Goal: Task Accomplishment & Management: Manage account settings

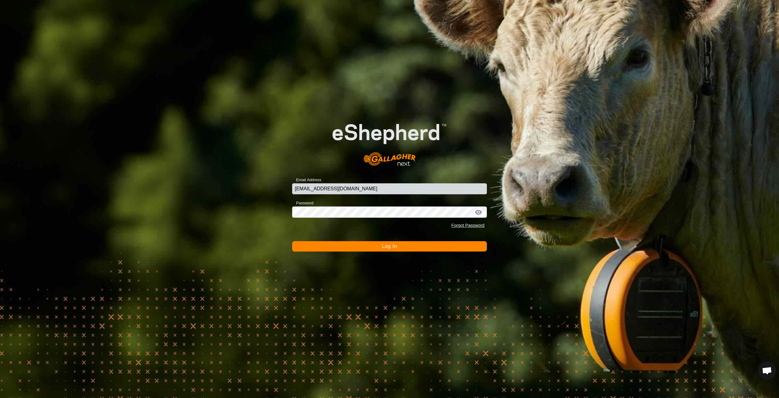
click at [425, 247] on button "Log In" at bounding box center [389, 246] width 195 height 10
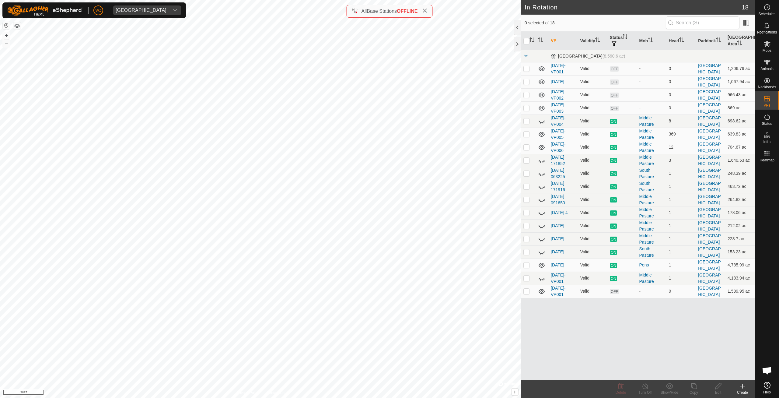
checkbox input "true"
click at [697, 393] on div "Copy" at bounding box center [694, 392] width 24 height 5
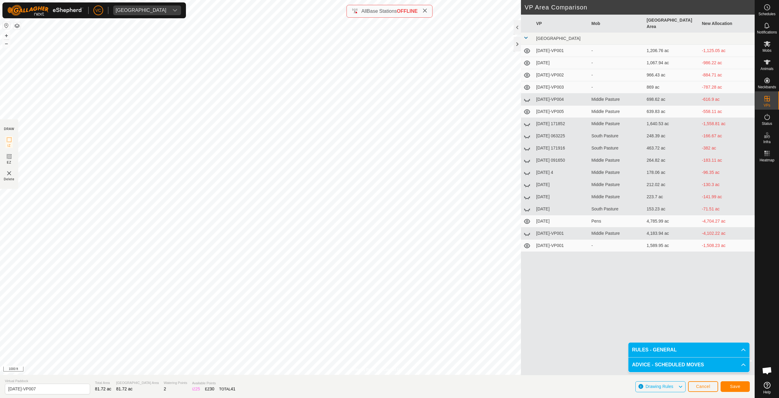
click at [730, 392] on div "Save" at bounding box center [735, 386] width 29 height 15
click at [730, 388] on button "Save" at bounding box center [735, 386] width 29 height 11
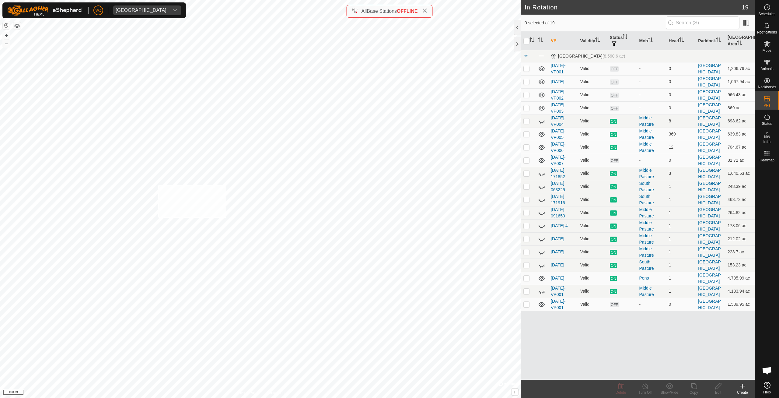
checkbox input "true"
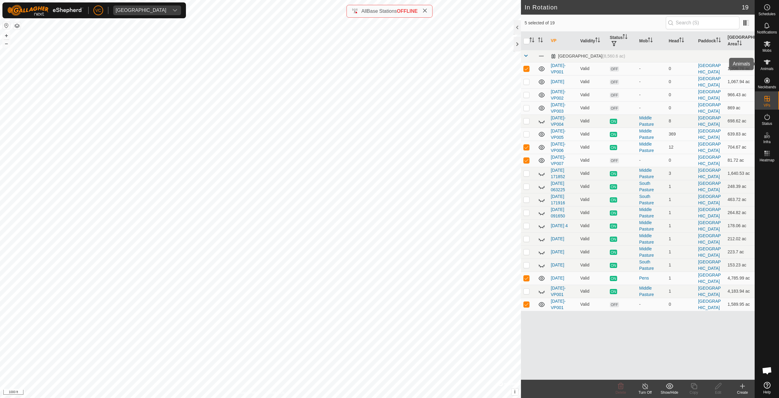
click at [769, 66] on es-animals-svg-icon at bounding box center [767, 62] width 11 height 10
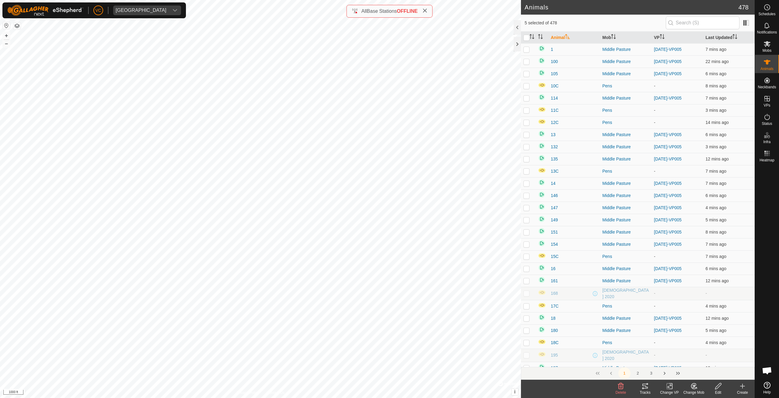
checkbox input "true"
click at [670, 388] on icon at bounding box center [671, 385] width 3 height 5
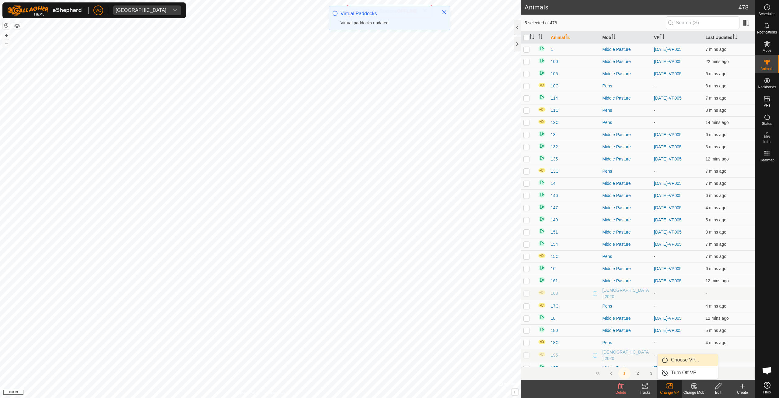
click at [674, 358] on link "Choose VP..." at bounding box center [688, 360] width 60 height 12
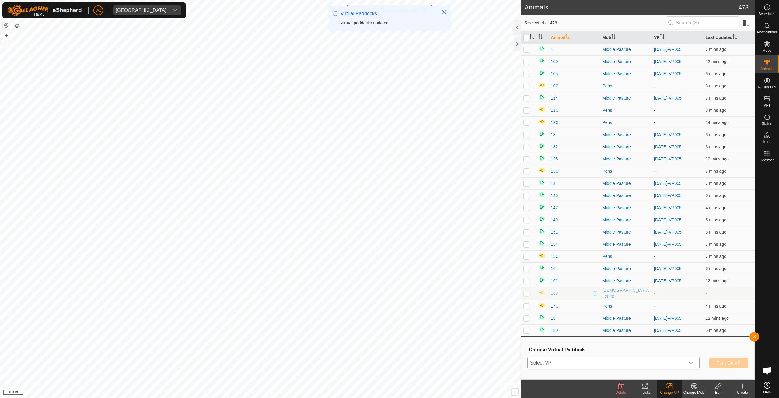
click at [646, 362] on span "Select VP" at bounding box center [606, 363] width 157 height 12
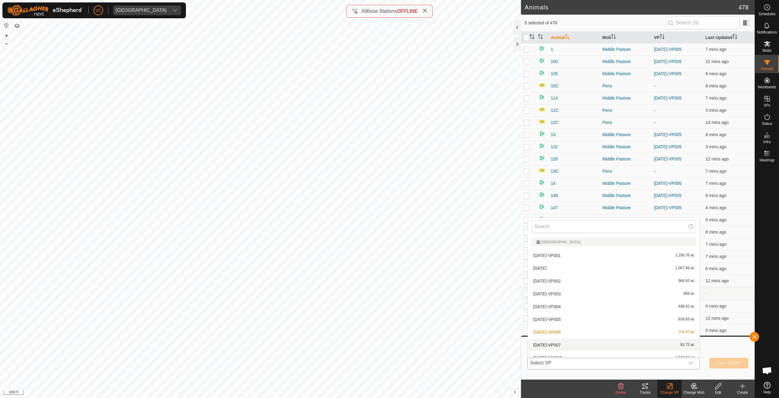
click at [561, 345] on li "[DATE]-VP007 81.72 ac" at bounding box center [614, 345] width 172 height 12
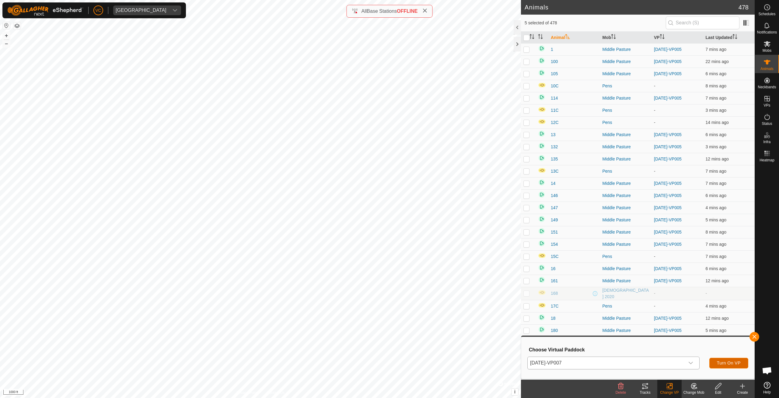
click at [730, 361] on span "Turn On VP" at bounding box center [729, 362] width 24 height 5
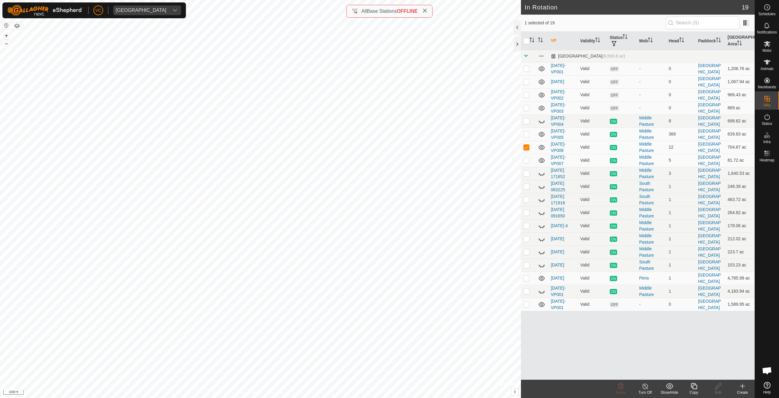
checkbox input "false"
checkbox input "true"
checkbox input "false"
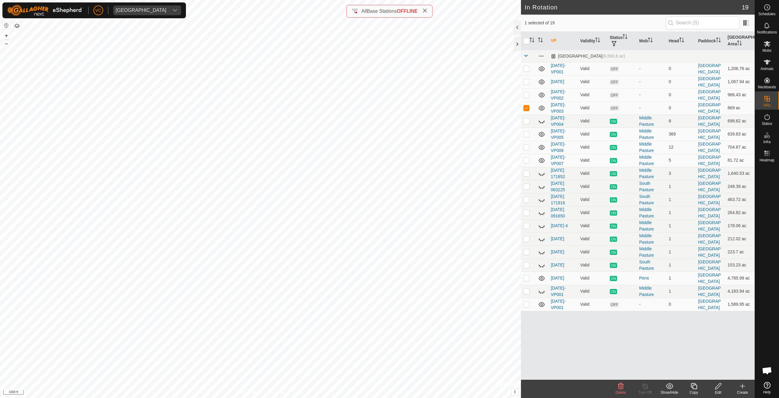
checkbox input "true"
checkbox input "false"
checkbox input "true"
checkbox input "false"
checkbox input "true"
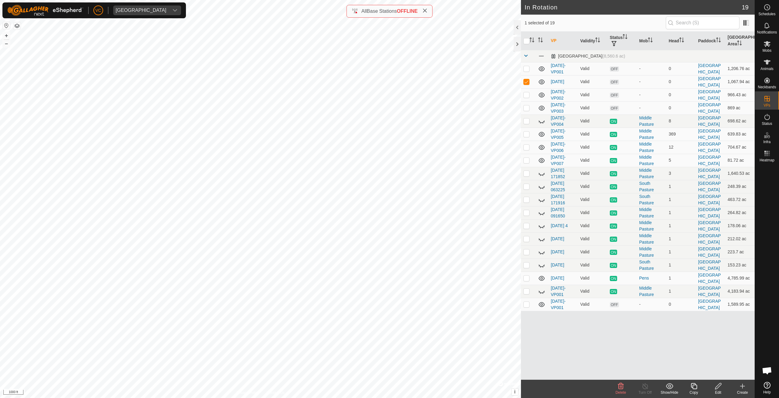
checkbox input "false"
checkbox input "true"
checkbox input "false"
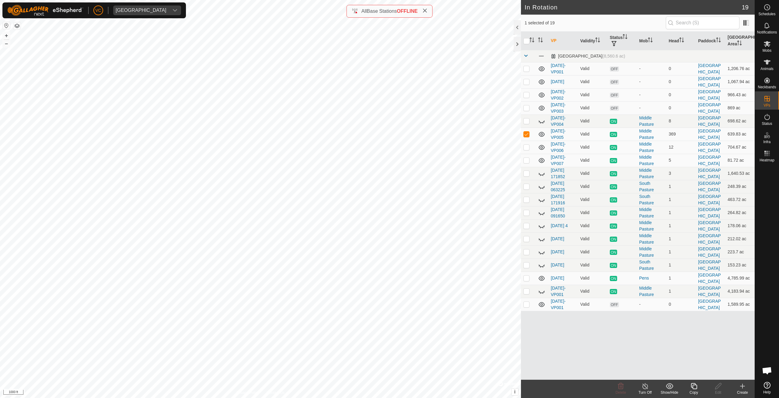
checkbox input "false"
checkbox input "true"
checkbox input "false"
checkbox input "true"
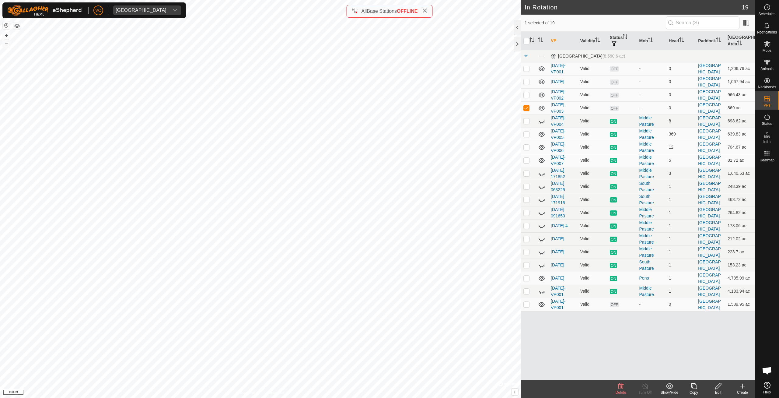
checkbox input "false"
checkbox input "true"
checkbox input "false"
checkbox input "true"
checkbox input "false"
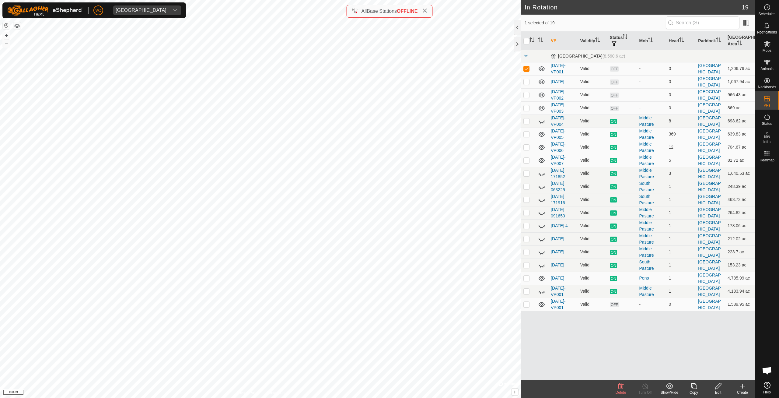
checkbox input "false"
checkbox input "true"
click at [699, 391] on div "Copy" at bounding box center [694, 392] width 24 height 5
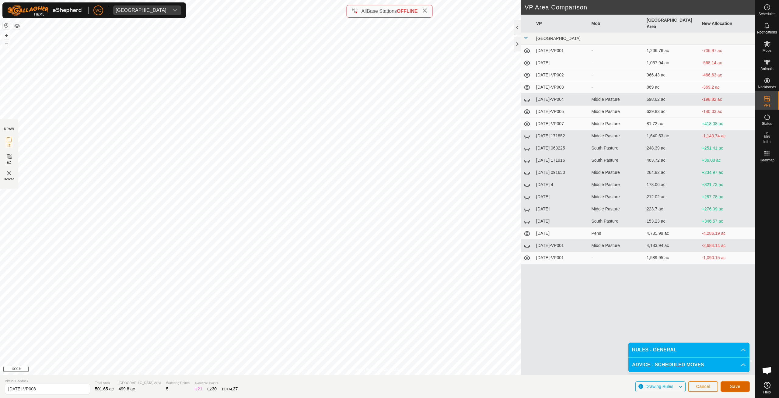
click at [745, 385] on button "Save" at bounding box center [735, 386] width 29 height 11
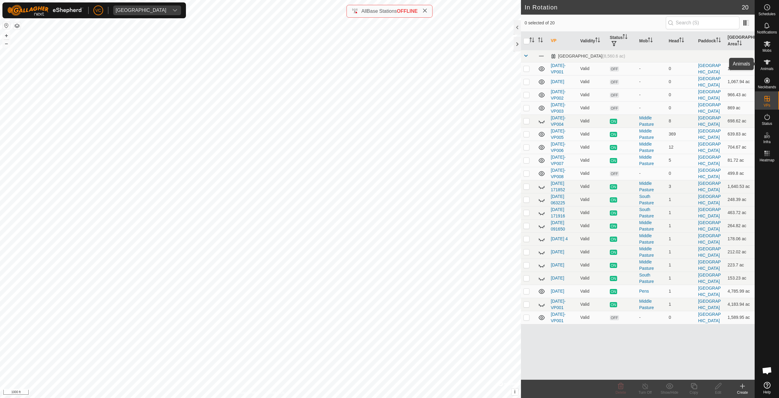
click at [767, 65] on icon at bounding box center [767, 61] width 7 height 7
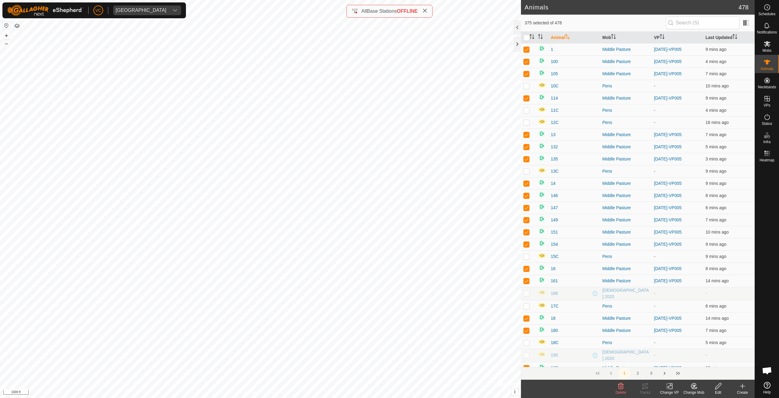
checkbox input "true"
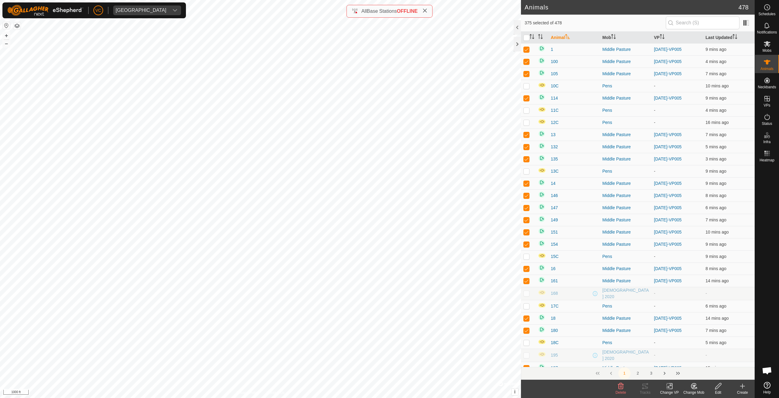
checkbox input "true"
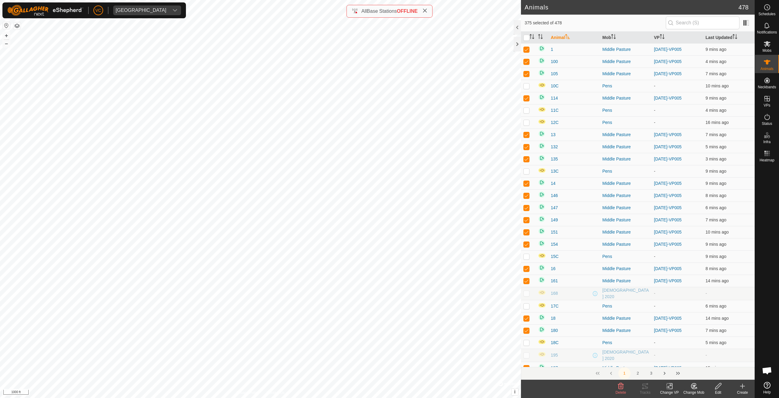
checkbox input "true"
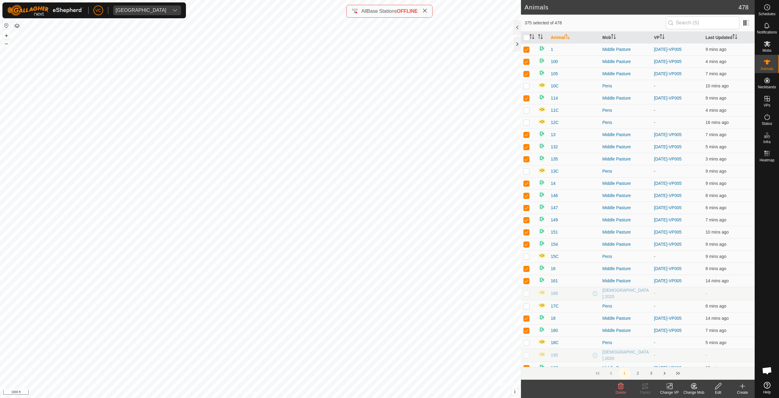
checkbox input "true"
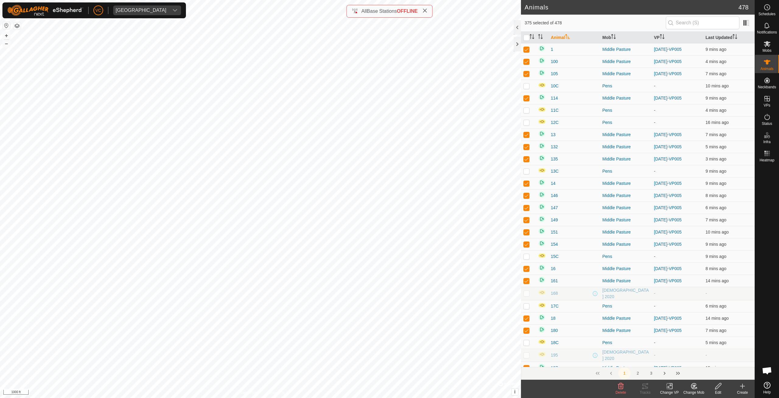
checkbox input "true"
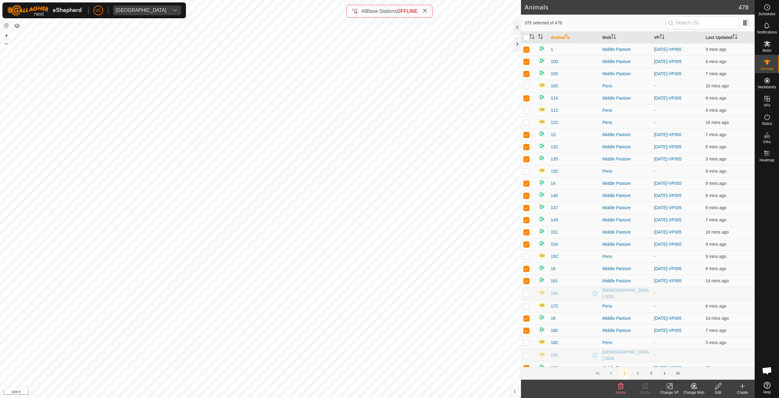
checkbox input "true"
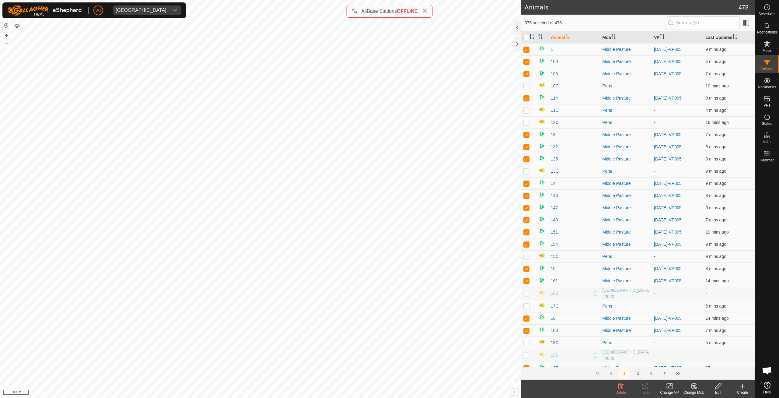
checkbox input "true"
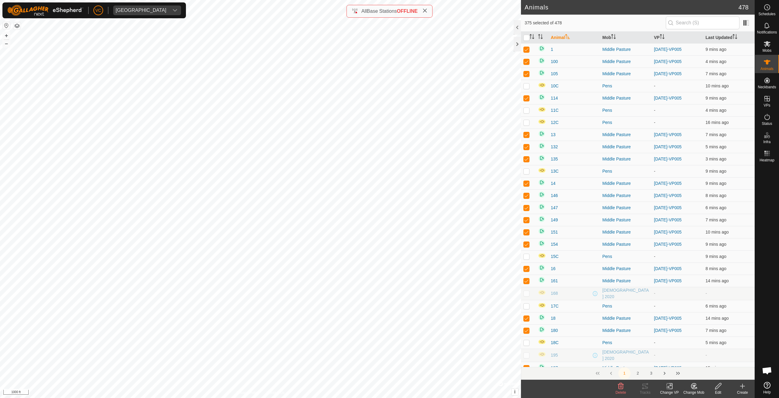
checkbox input "true"
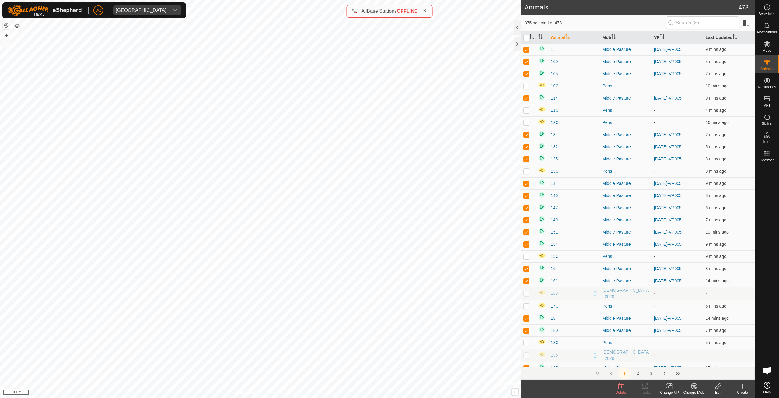
checkbox input "true"
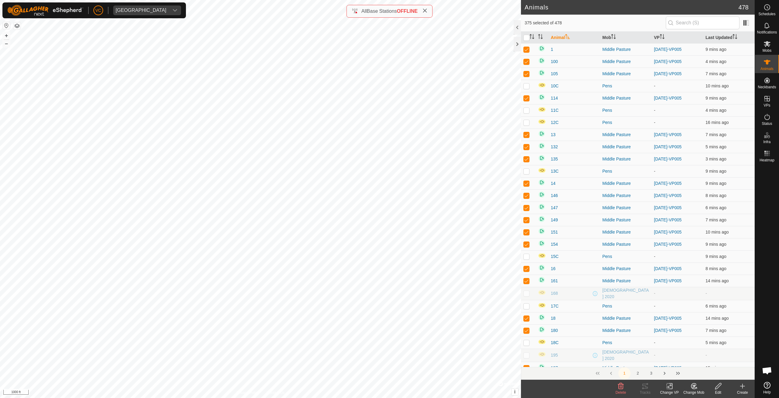
checkbox input "true"
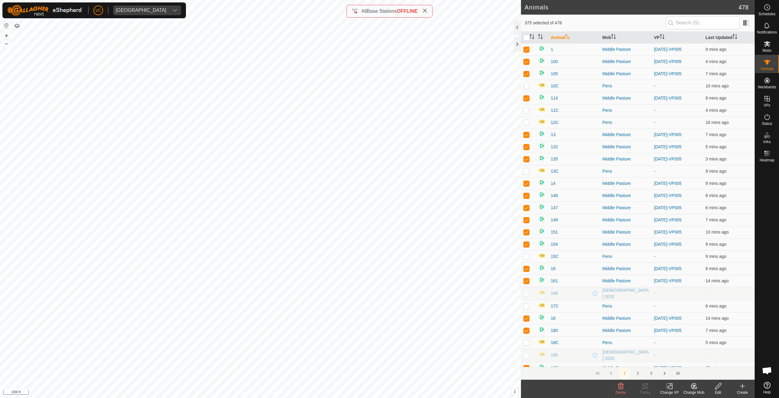
checkbox input "true"
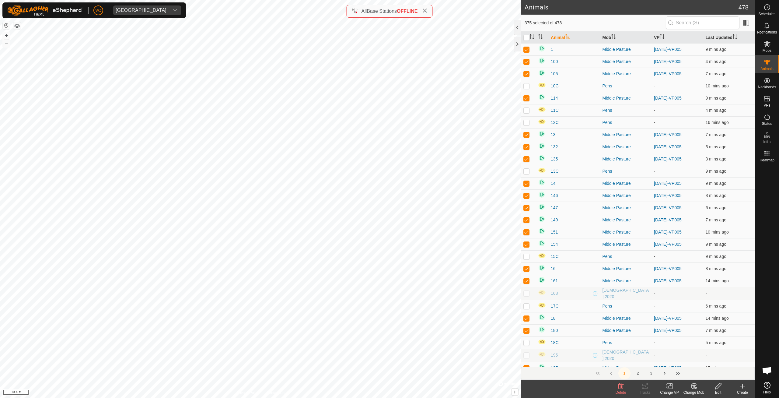
checkbox input "true"
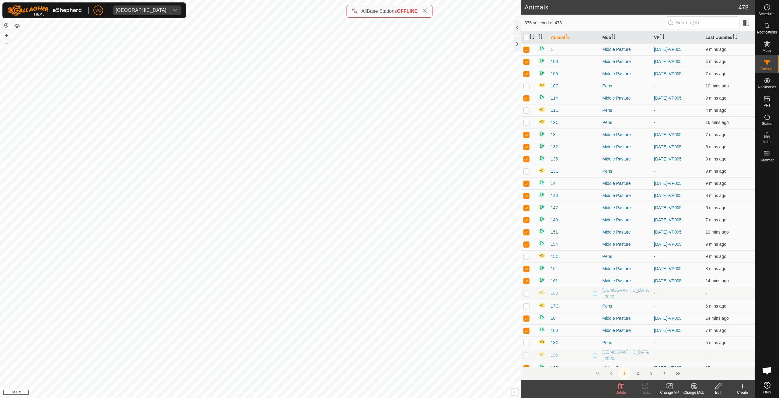
checkbox input "true"
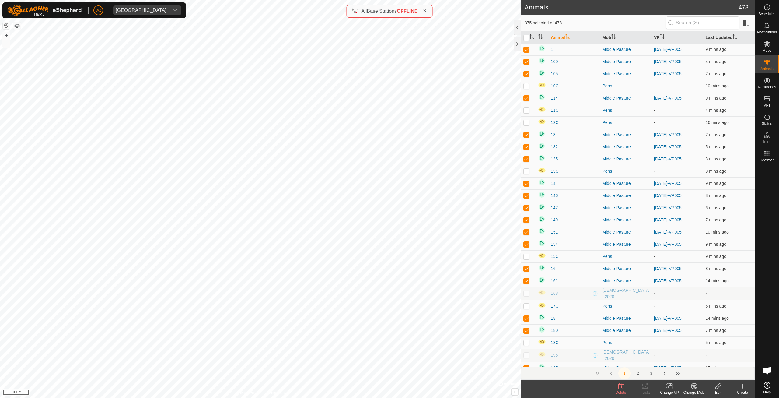
checkbox input "true"
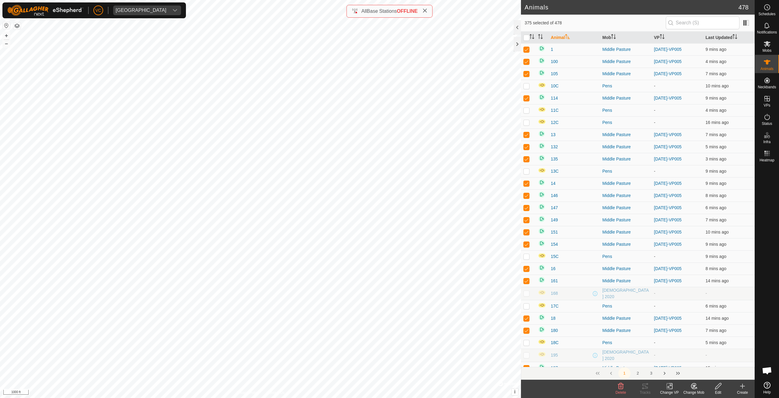
checkbox input "true"
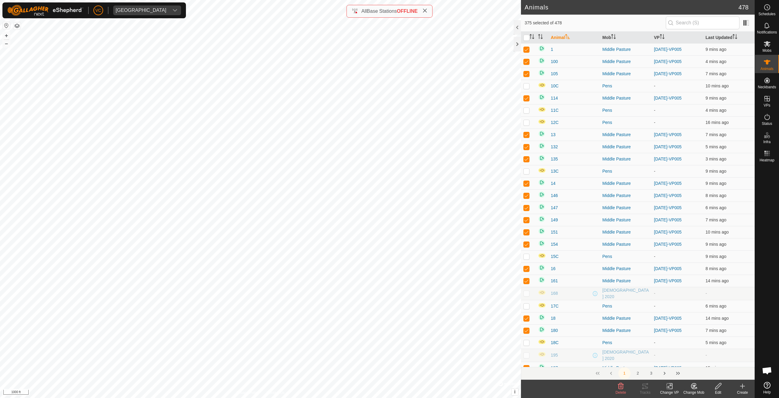
checkbox input "true"
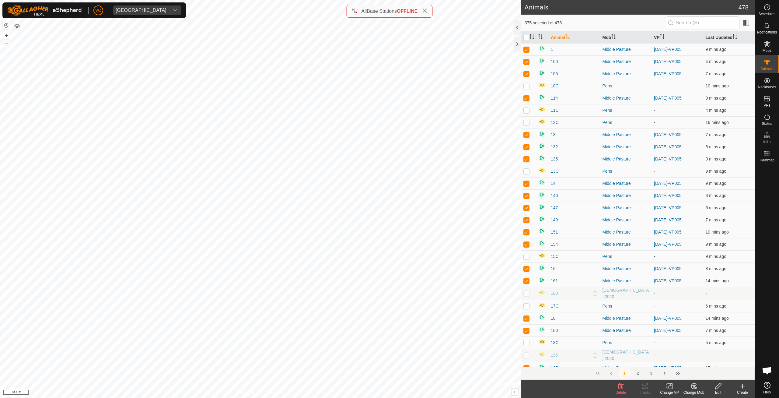
checkbox input "true"
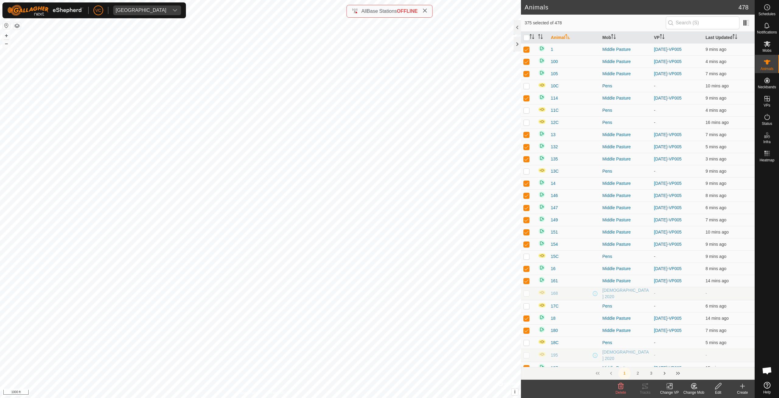
checkbox input "true"
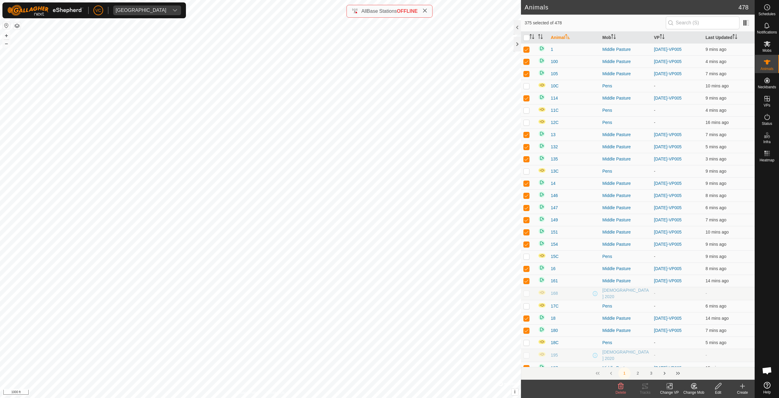
checkbox input "true"
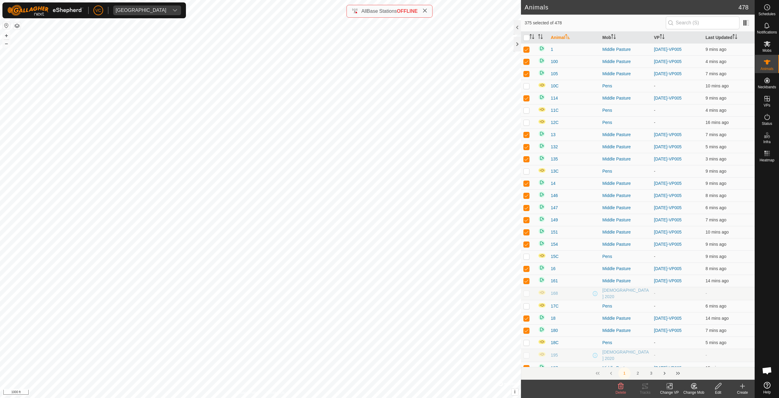
checkbox input "true"
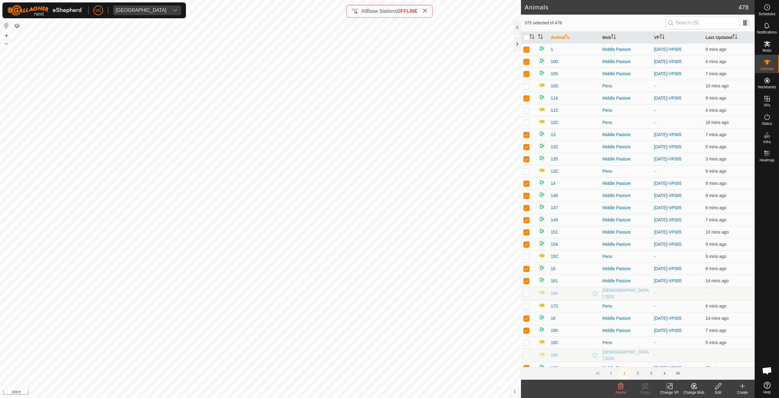
checkbox input "true"
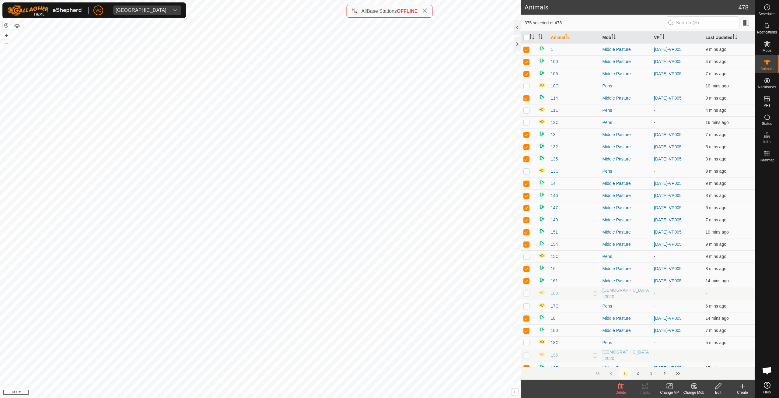
checkbox input "true"
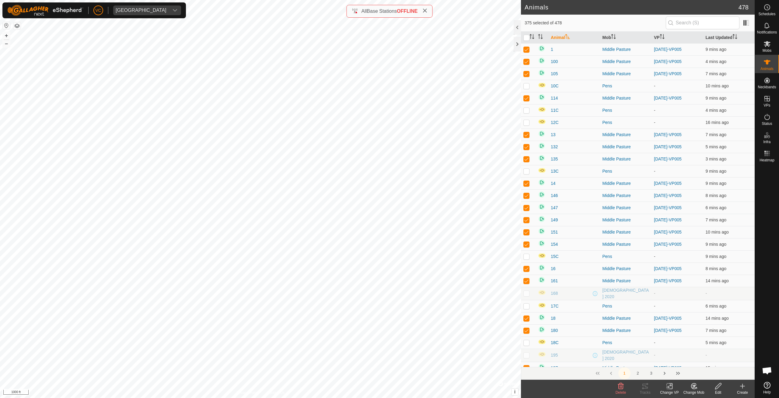
checkbox input "true"
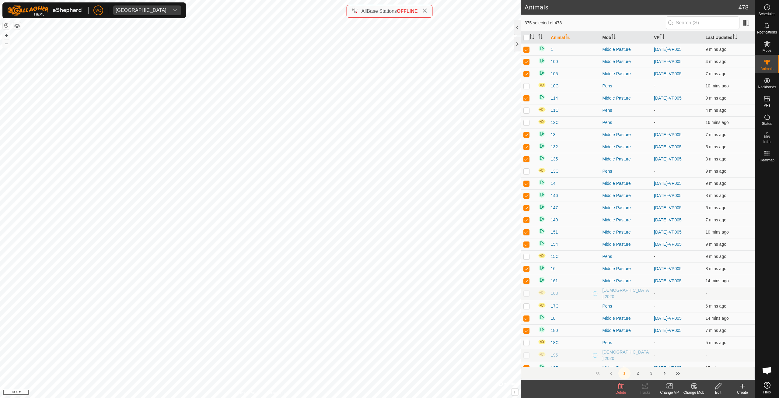
checkbox input "true"
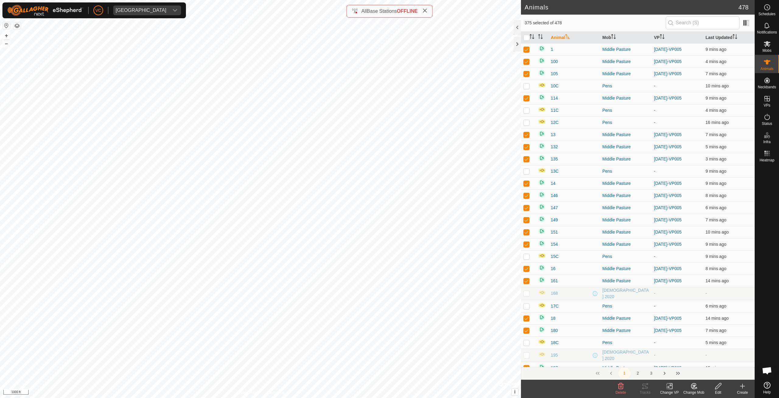
checkbox input "true"
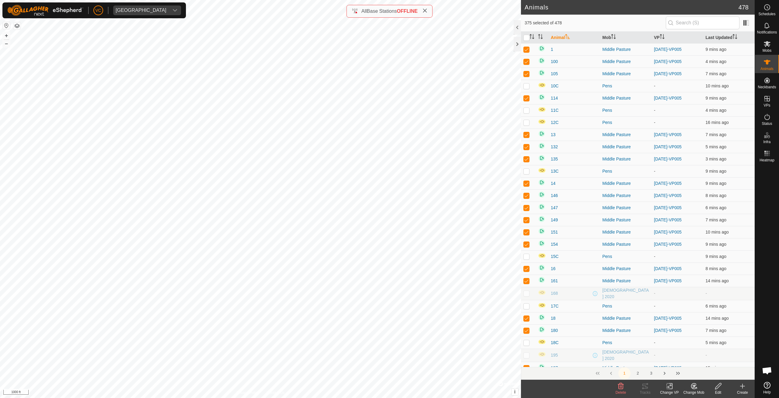
checkbox input "true"
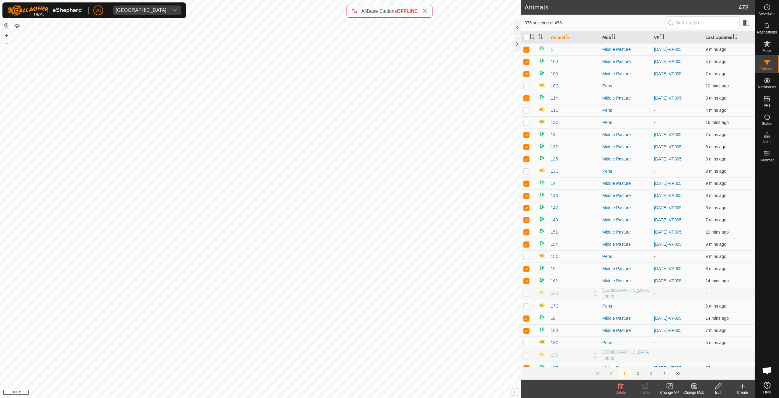
checkbox input "true"
click at [669, 388] on icon at bounding box center [670, 385] width 8 height 7
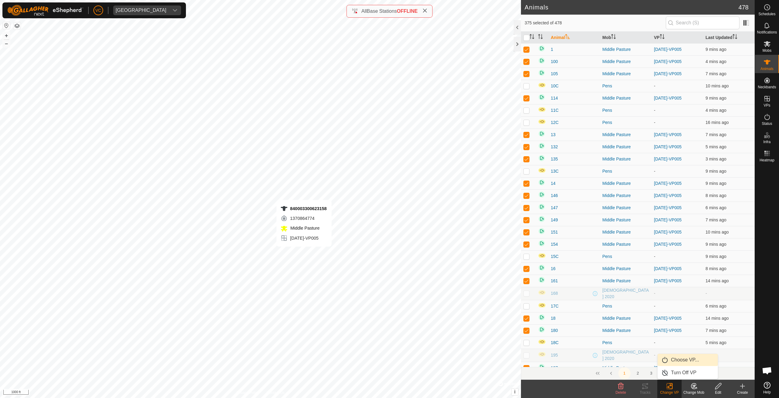
click at [676, 362] on link "Choose VP..." at bounding box center [688, 360] width 60 height 12
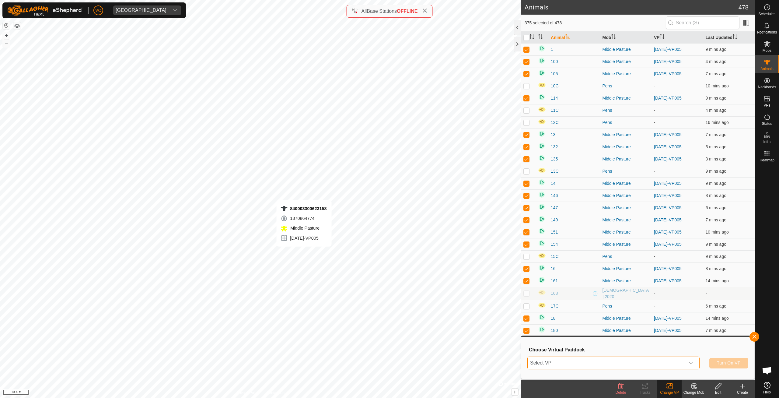
click at [653, 364] on span "Select VP" at bounding box center [606, 363] width 157 height 12
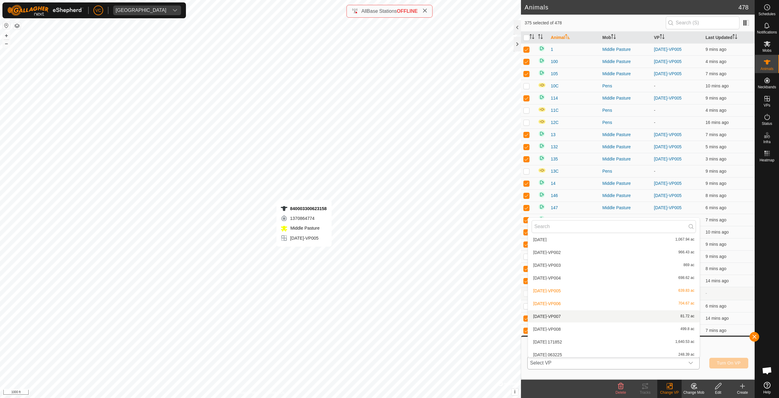
scroll to position [38, 0]
click at [548, 318] on li "[DATE]-VP008 499.8 ac" at bounding box center [614, 320] width 172 height 12
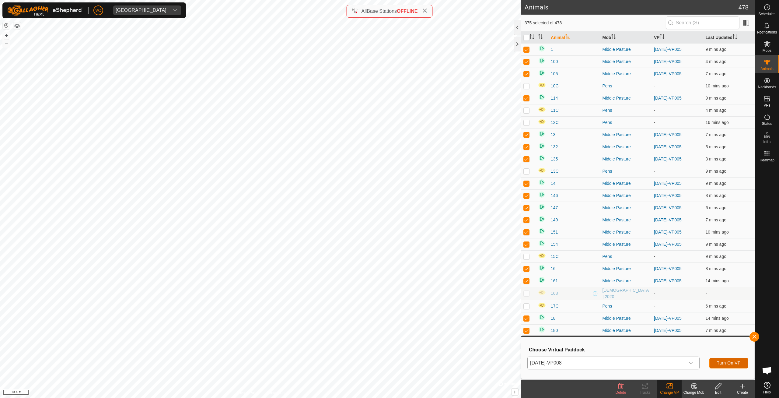
click at [721, 364] on span "Turn On VP" at bounding box center [729, 362] width 24 height 5
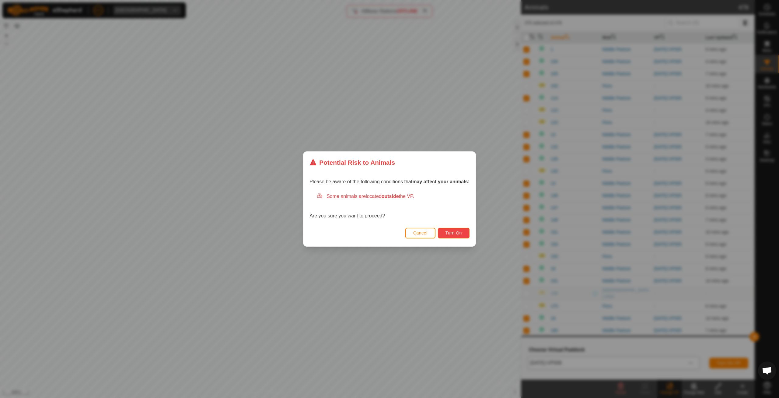
click at [456, 237] on button "Turn On" at bounding box center [454, 233] width 32 height 11
